Goal: Browse casually

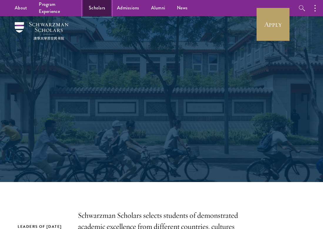
click at [99, 7] on link "Scholars" at bounding box center [97, 8] width 28 height 16
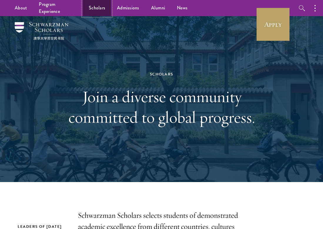
click at [94, 11] on link "Scholars" at bounding box center [97, 8] width 28 height 16
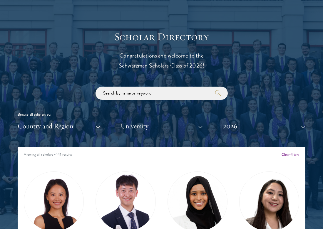
scroll to position [631, 0]
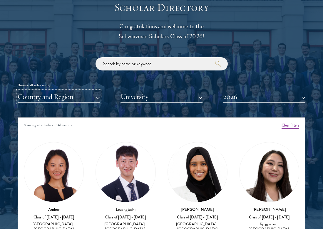
click at [72, 96] on button "Country and Region" at bounding box center [59, 97] width 82 height 12
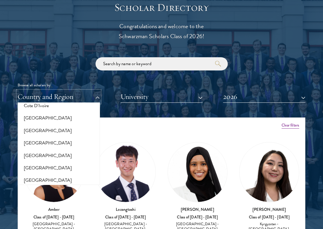
scroll to position [278, 0]
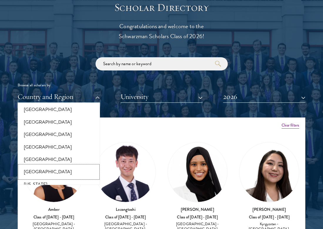
click at [36, 170] on button "[GEOGRAPHIC_DATA]" at bounding box center [58, 172] width 79 height 12
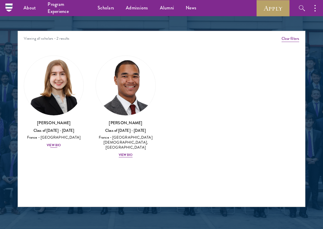
scroll to position [717, 0]
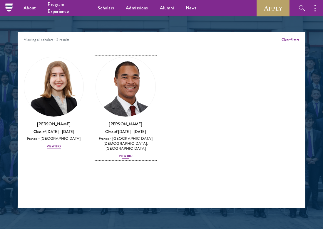
click at [116, 105] on img at bounding box center [125, 86] width 59 height 59
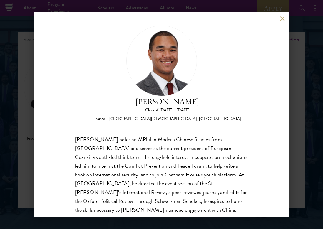
scroll to position [10, 0]
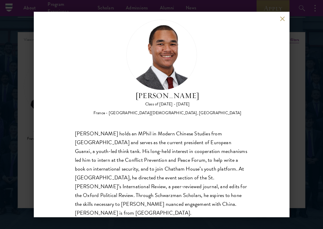
click at [281, 19] on button at bounding box center [282, 18] width 5 height 5
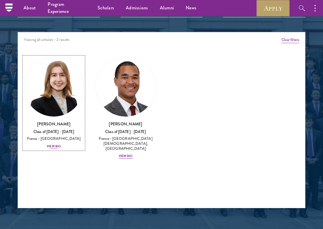
click at [56, 92] on img at bounding box center [53, 86] width 59 height 59
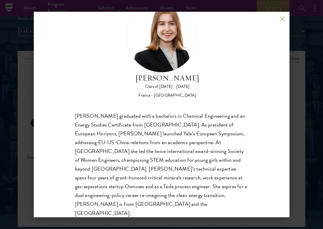
scroll to position [698, 0]
click at [283, 17] on button at bounding box center [282, 18] width 5 height 5
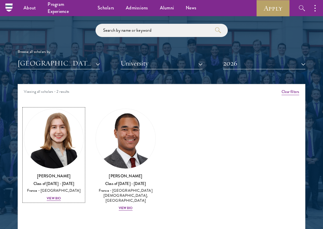
scroll to position [664, 0]
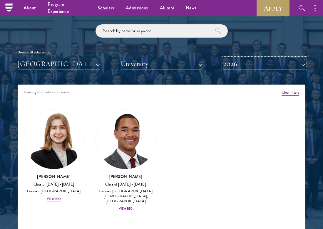
click at [237, 65] on button "2026" at bounding box center [264, 64] width 82 height 12
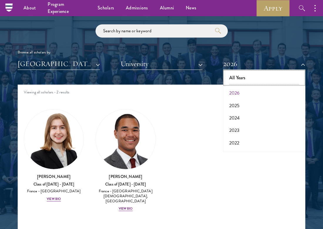
click at [236, 78] on button "All Years" at bounding box center [264, 78] width 79 height 12
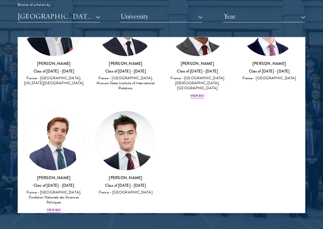
scroll to position [177, 0]
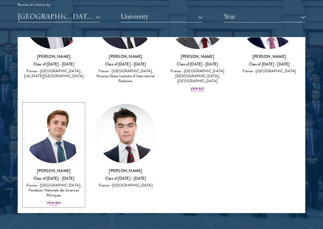
click at [51, 201] on div "View Bio" at bounding box center [54, 203] width 14 height 5
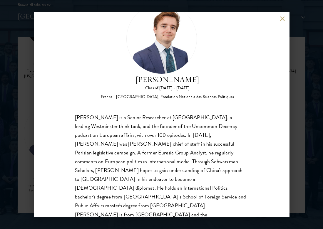
scroll to position [27, 0]
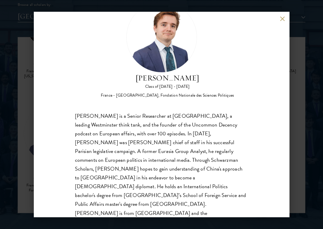
click at [282, 19] on button at bounding box center [282, 18] width 5 height 5
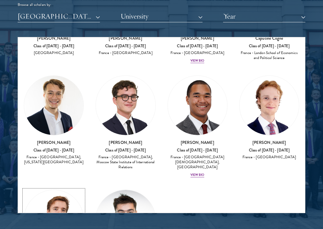
scroll to position [89, 0]
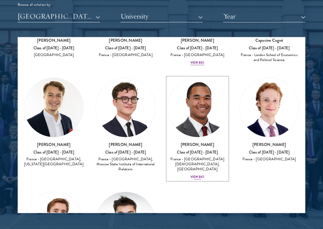
click at [198, 175] on div "View Bio" at bounding box center [197, 177] width 14 height 5
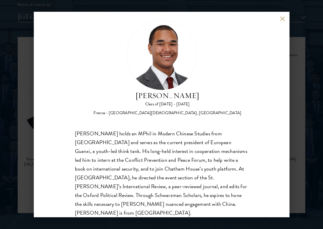
scroll to position [718, 0]
click at [28, 124] on div "Angelo M'ba Class of 2025 - 2026 France - Institut Catholique de Rennes, Univer…" at bounding box center [161, 114] width 323 height 229
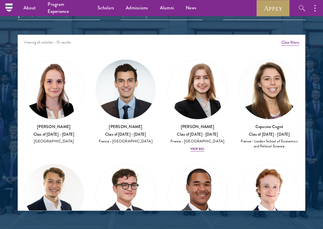
scroll to position [714, 0]
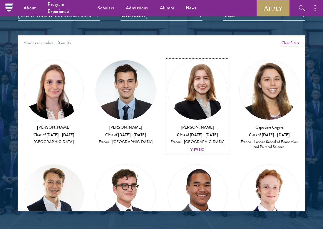
click at [194, 150] on div "View Bio" at bounding box center [197, 149] width 14 height 5
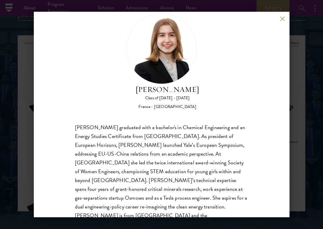
scroll to position [27, 0]
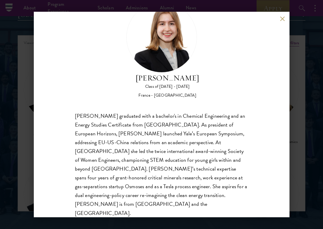
click at [296, 138] on div "Anne-Amélie Campant Class of 2025 - 2026 France - Yale University Anne-Amélie C…" at bounding box center [161, 114] width 323 height 229
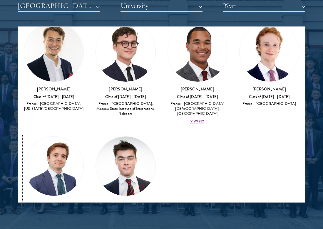
scroll to position [103, 0]
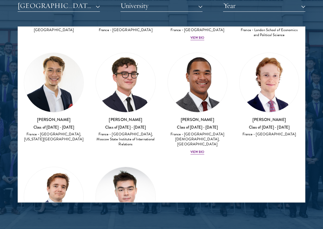
click at [59, 68] on img at bounding box center [53, 82] width 59 height 59
click at [80, 10] on button "[GEOGRAPHIC_DATA]" at bounding box center [59, 6] width 82 height 12
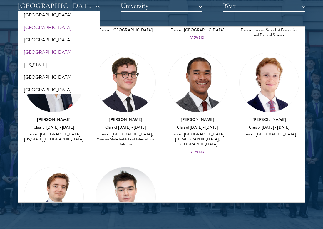
scroll to position [309, 0]
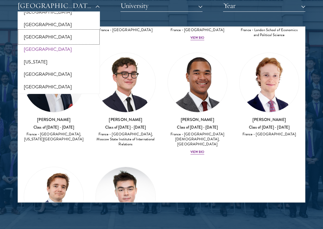
click at [46, 39] on button "[GEOGRAPHIC_DATA]" at bounding box center [58, 37] width 79 height 12
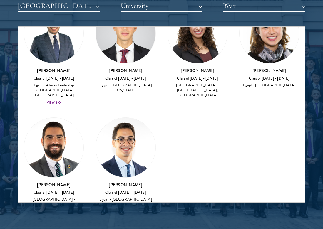
scroll to position [49, 0]
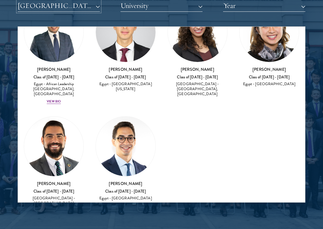
click at [31, 5] on button "[GEOGRAPHIC_DATA]" at bounding box center [59, 6] width 82 height 12
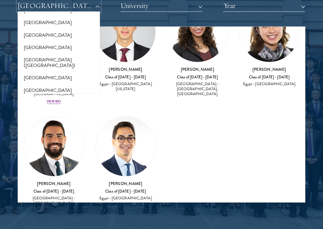
scroll to position [697, 0]
click at [36, 49] on button "[GEOGRAPHIC_DATA]" at bounding box center [58, 48] width 79 height 12
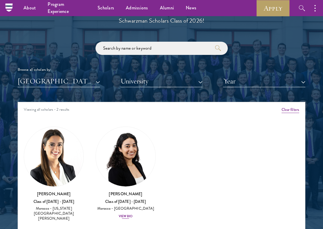
scroll to position [638, 0]
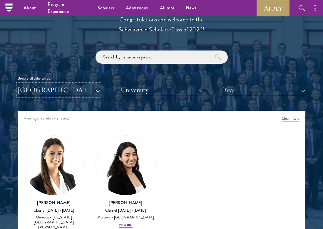
click at [73, 91] on button "[GEOGRAPHIC_DATA]" at bounding box center [59, 90] width 82 height 12
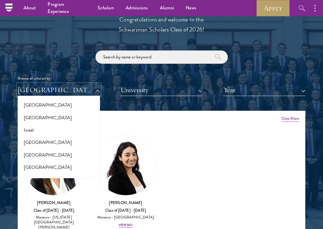
scroll to position [487, 0]
click at [47, 130] on button "Israel" at bounding box center [58, 130] width 79 height 12
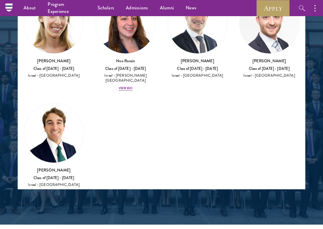
scroll to position [154, 0]
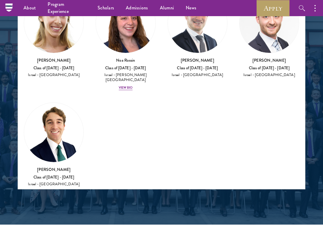
click at [60, 122] on img at bounding box center [53, 132] width 59 height 59
click at [58, 166] on h3 "[PERSON_NAME]" at bounding box center [54, 169] width 60 height 6
click at [56, 141] on img at bounding box center [53, 132] width 59 height 59
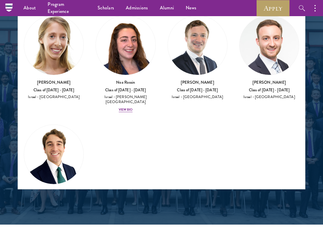
scroll to position [132, 0]
